Goal: Task Accomplishment & Management: Manage account settings

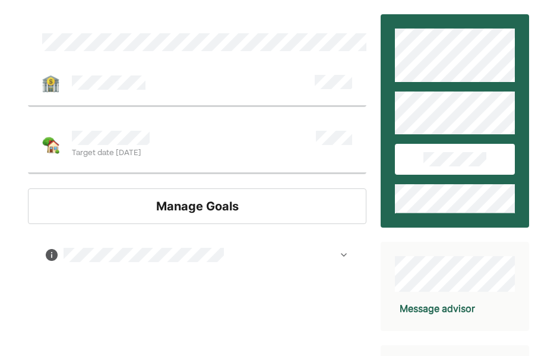
click at [219, 200] on div "Manage Goals" at bounding box center [197, 206] width 339 height 36
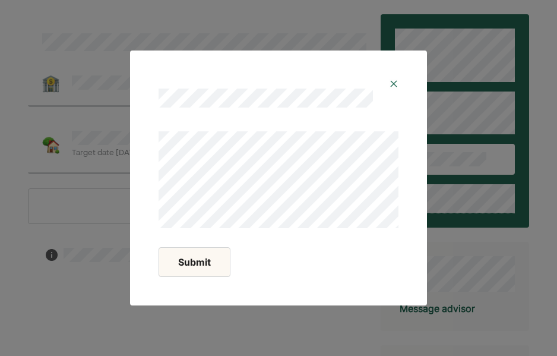
click at [386, 94] on div at bounding box center [279, 97] width 240 height 19
click at [400, 74] on div at bounding box center [278, 89] width 268 height 48
click at [396, 80] on img at bounding box center [394, 84] width 10 height 10
